Goal: Task Accomplishment & Management: Use online tool/utility

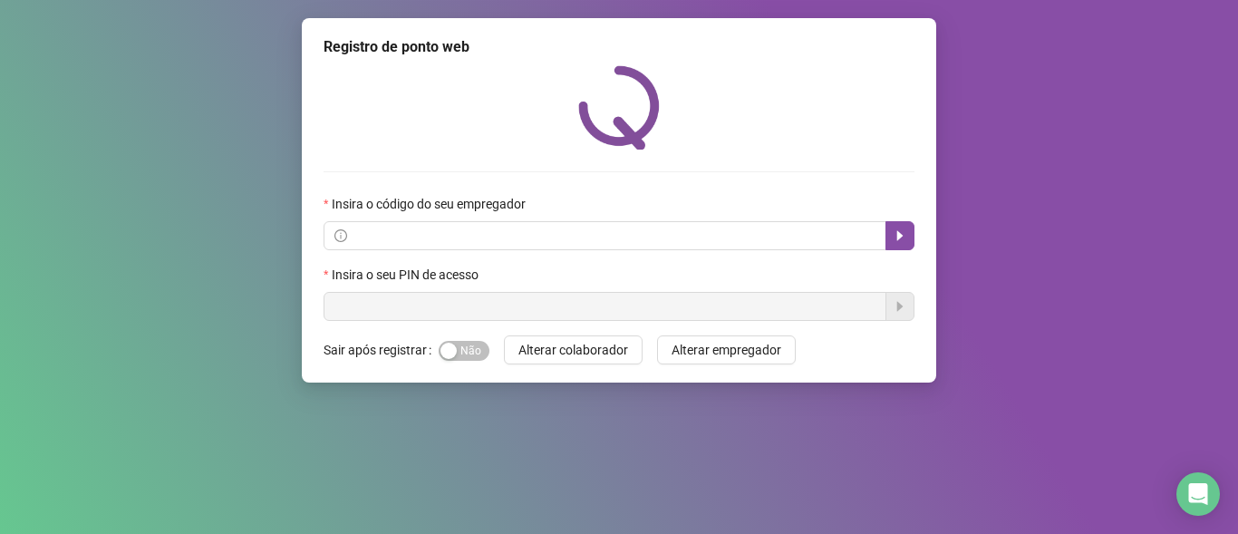
drag, startPoint x: 0, startPoint y: 0, endPoint x: 178, endPoint y: 353, distance: 395.5
click at [150, 323] on div "Registro de ponto web Insira o código do seu empregador Insira o seu PIN de ace…" at bounding box center [619, 267] width 1238 height 534
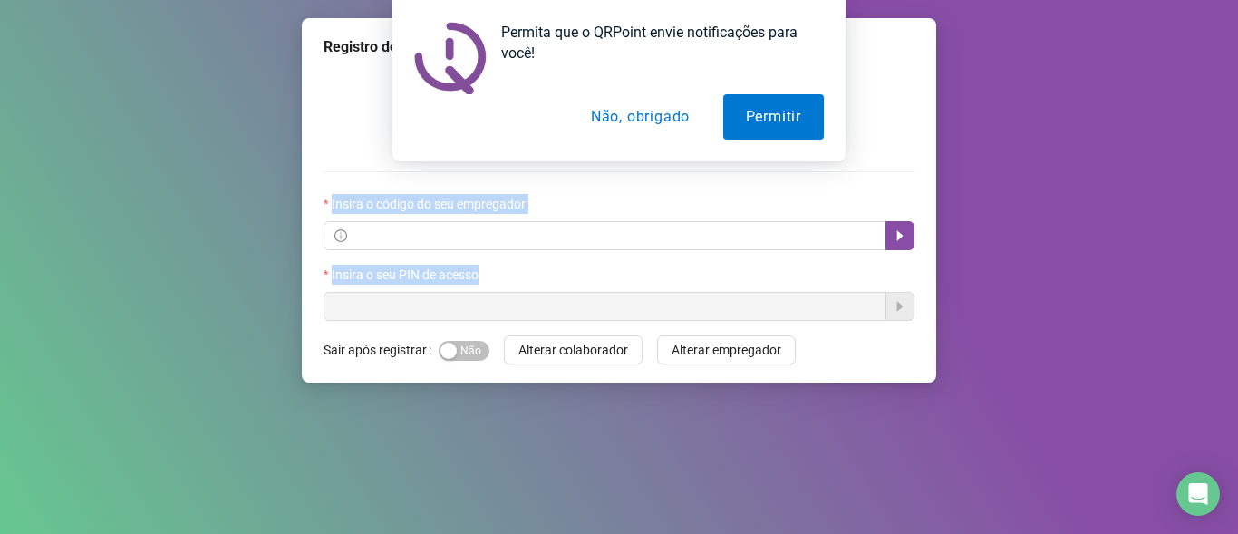
click at [647, 119] on button "Não, obrigado" at bounding box center [640, 116] width 144 height 45
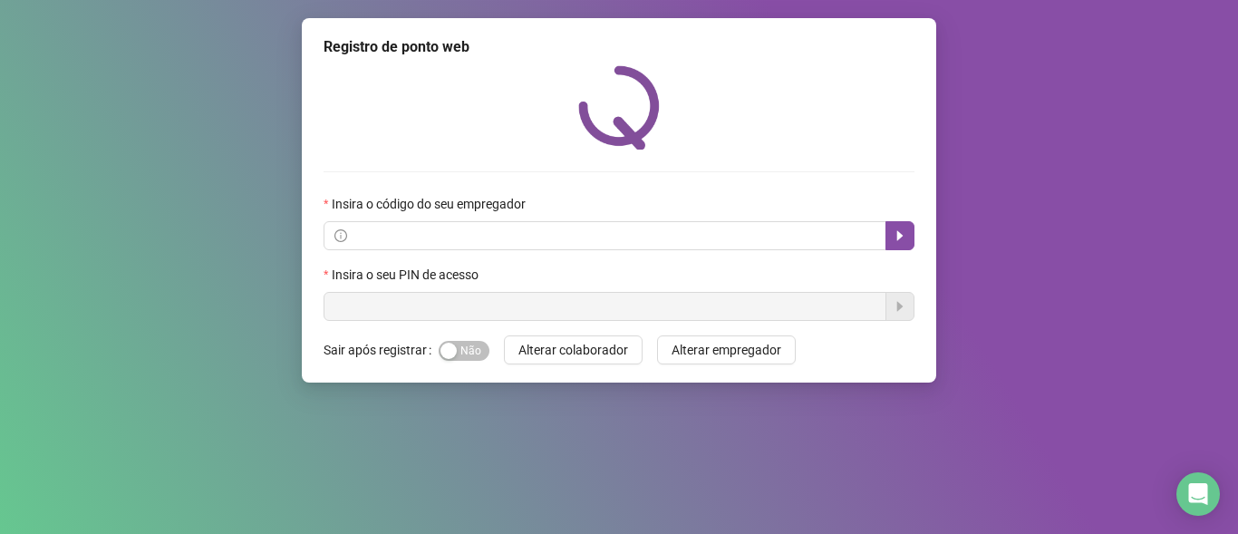
click at [386, 208] on label "Insira o código do seu empregador" at bounding box center [430, 204] width 214 height 20
click at [384, 223] on span at bounding box center [604, 235] width 563 height 29
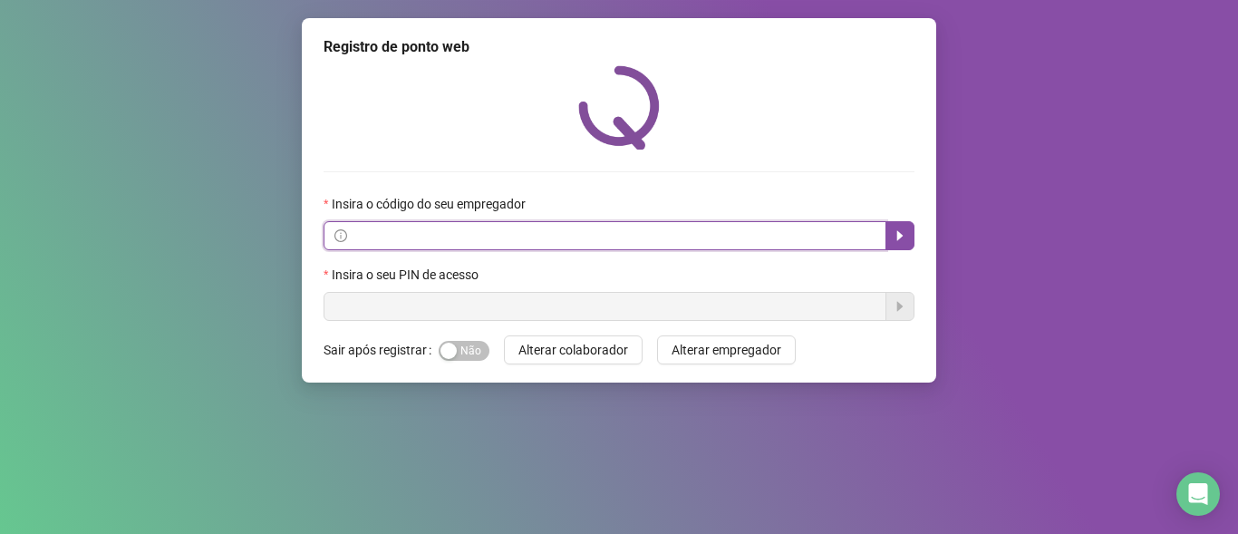
click at [391, 226] on input "text" at bounding box center [613, 236] width 525 height 20
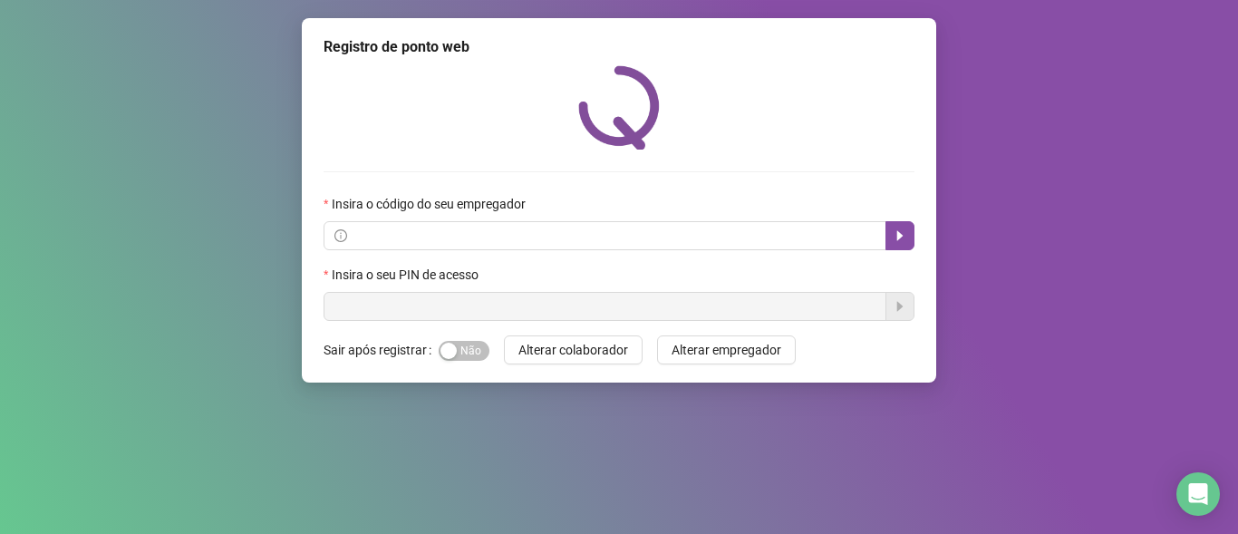
click at [1202, 101] on div "Registro de ponto web Insira o código do seu empregador Insira o seu PIN de ace…" at bounding box center [619, 267] width 1238 height 534
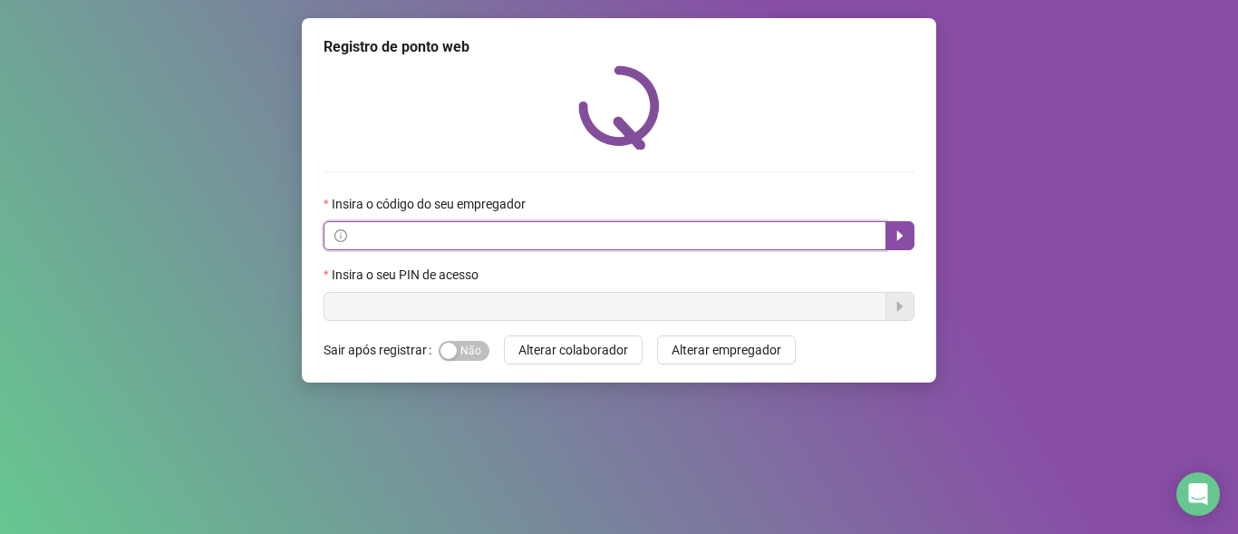
click at [508, 237] on input "text" at bounding box center [613, 236] width 525 height 20
